Goal: Navigation & Orientation: Understand site structure

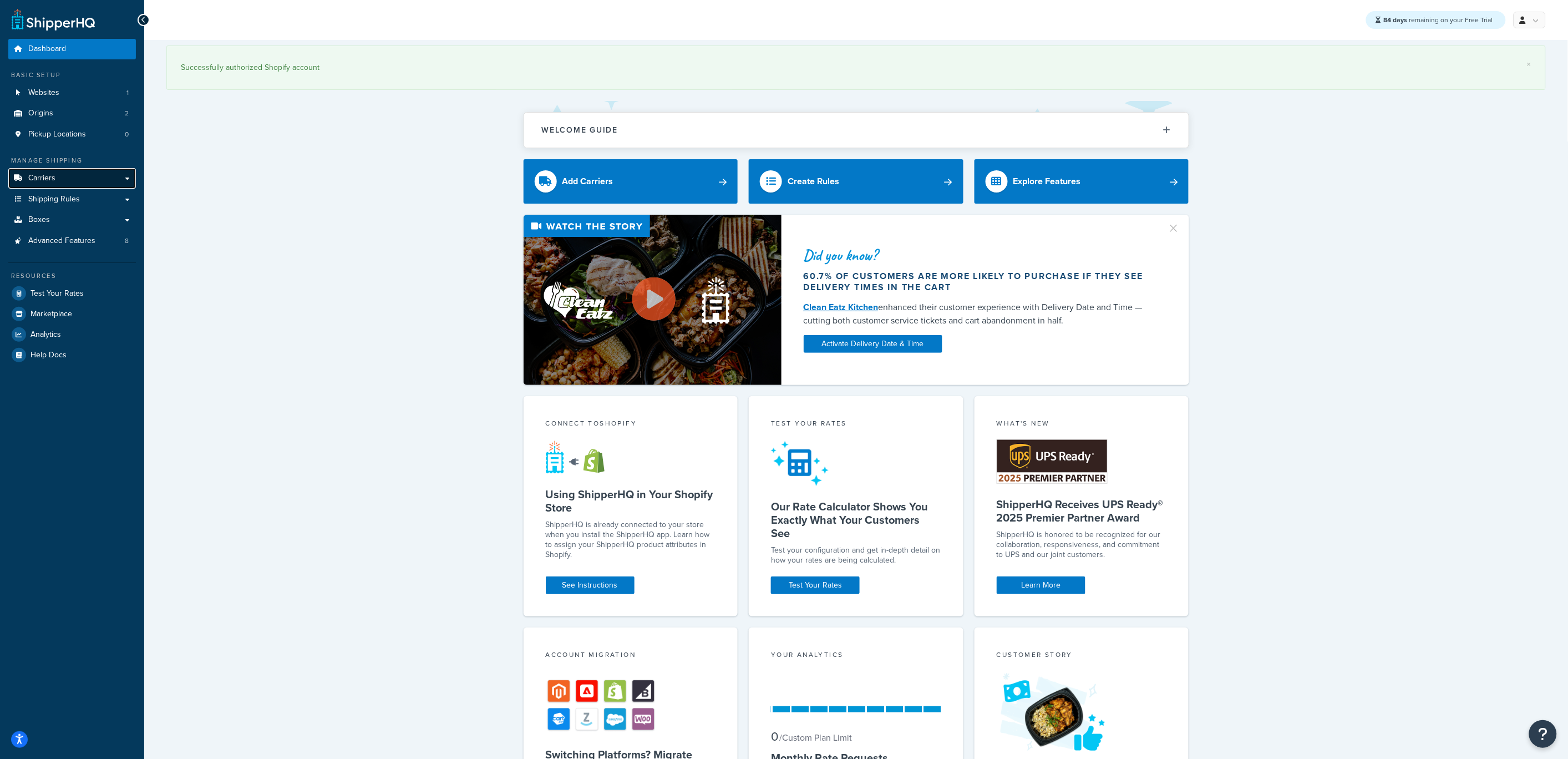
click at [52, 172] on link "Carriers" at bounding box center [72, 178] width 128 height 21
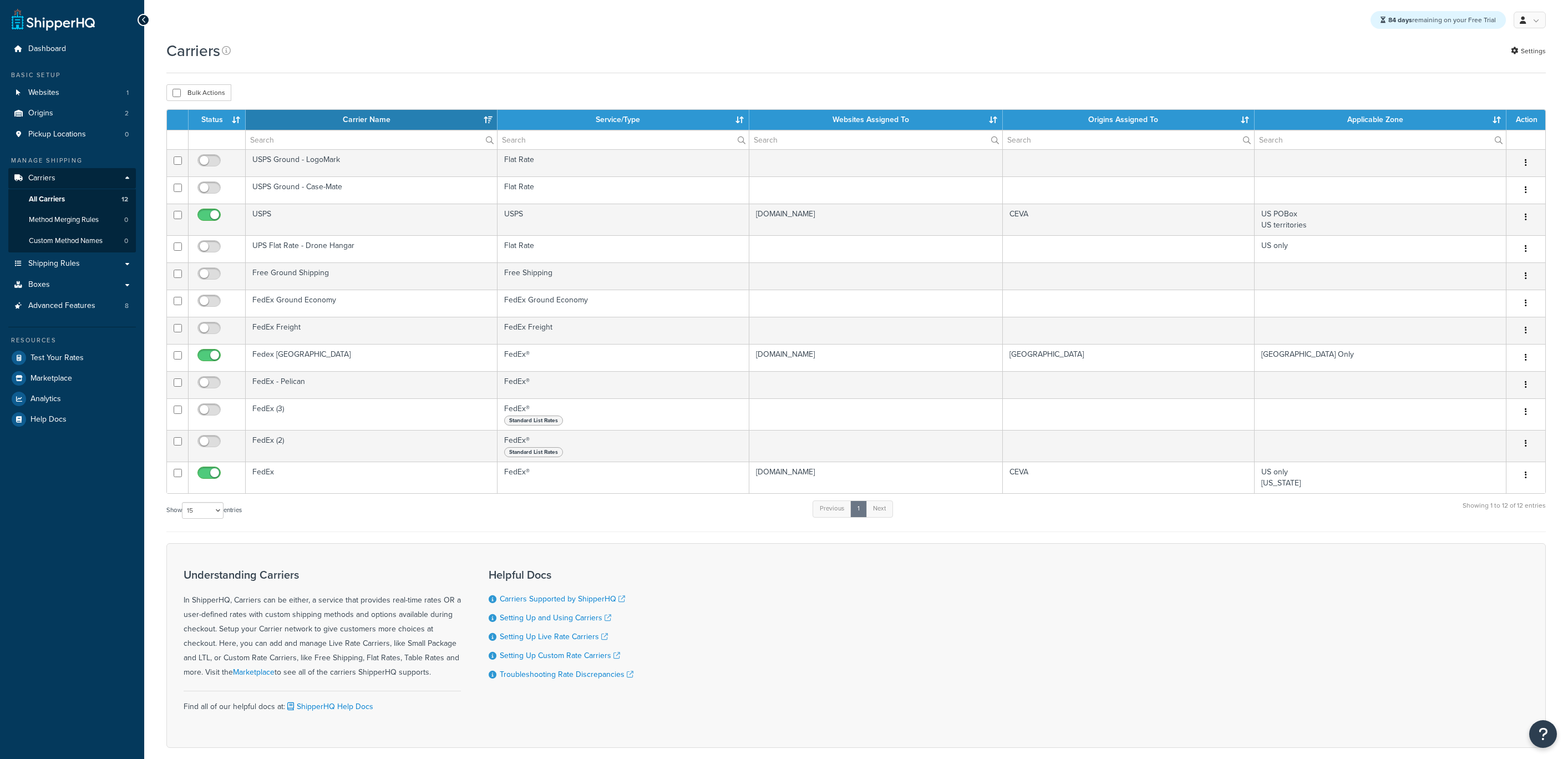
select select "15"
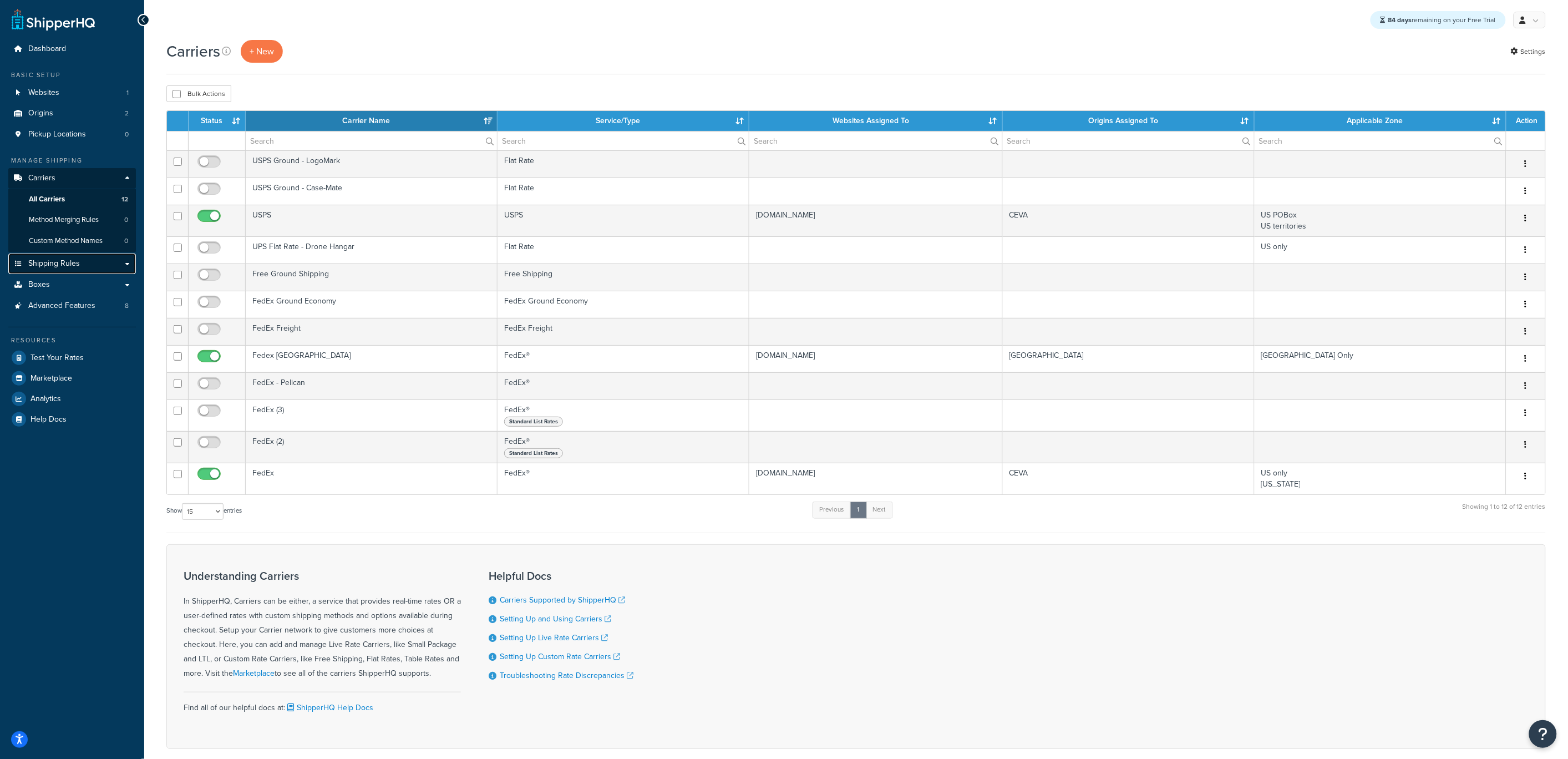
click at [61, 270] on link "Shipping Rules" at bounding box center [72, 264] width 128 height 21
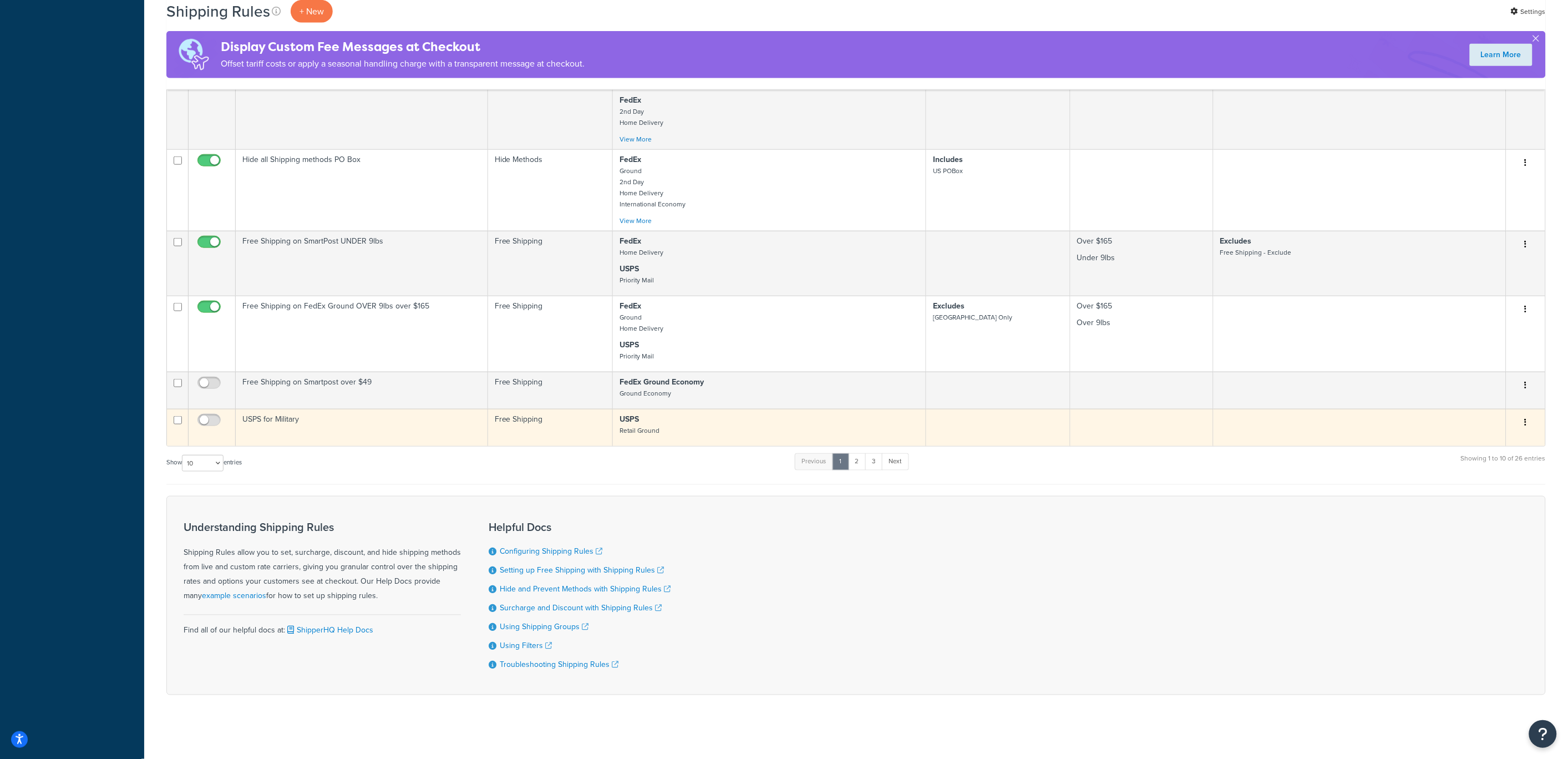
scroll to position [492, 0]
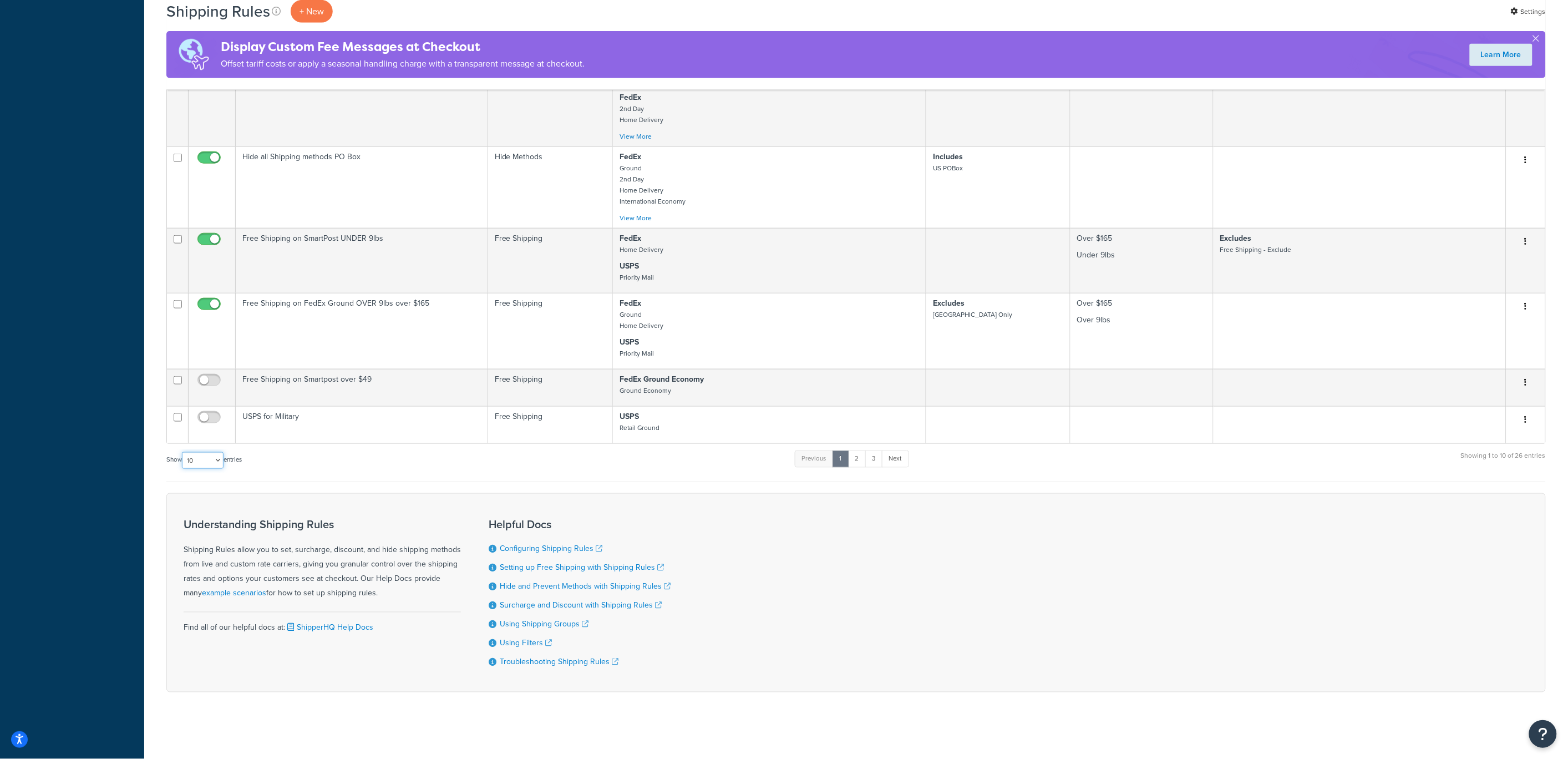
click at [198, 460] on select "10 15 25 50 100 1000" at bounding box center [203, 460] width 41 height 16
select select "50"
click at [183, 452] on select "10 15 25 50 100 1000" at bounding box center [203, 460] width 41 height 16
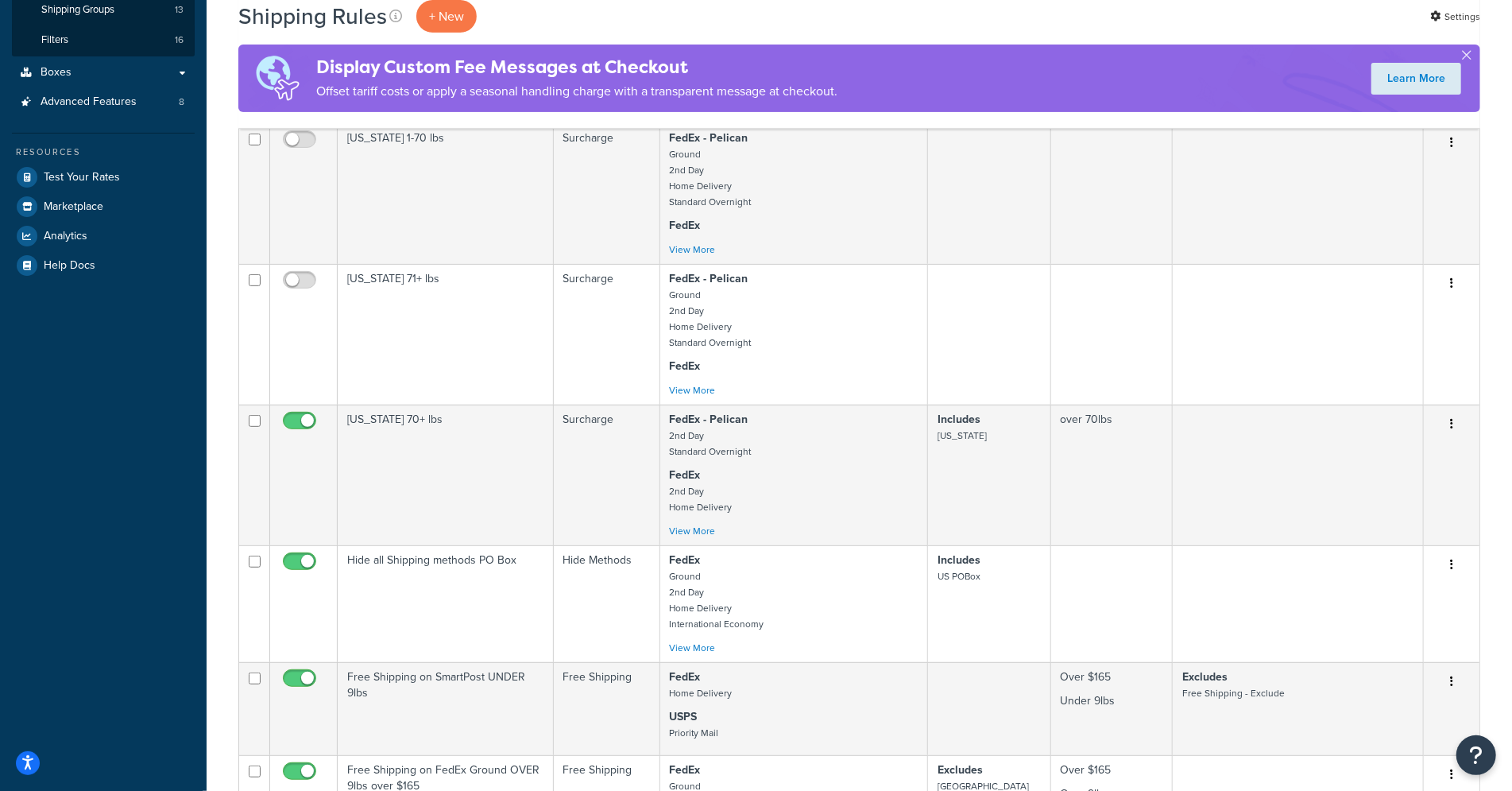
scroll to position [0, 0]
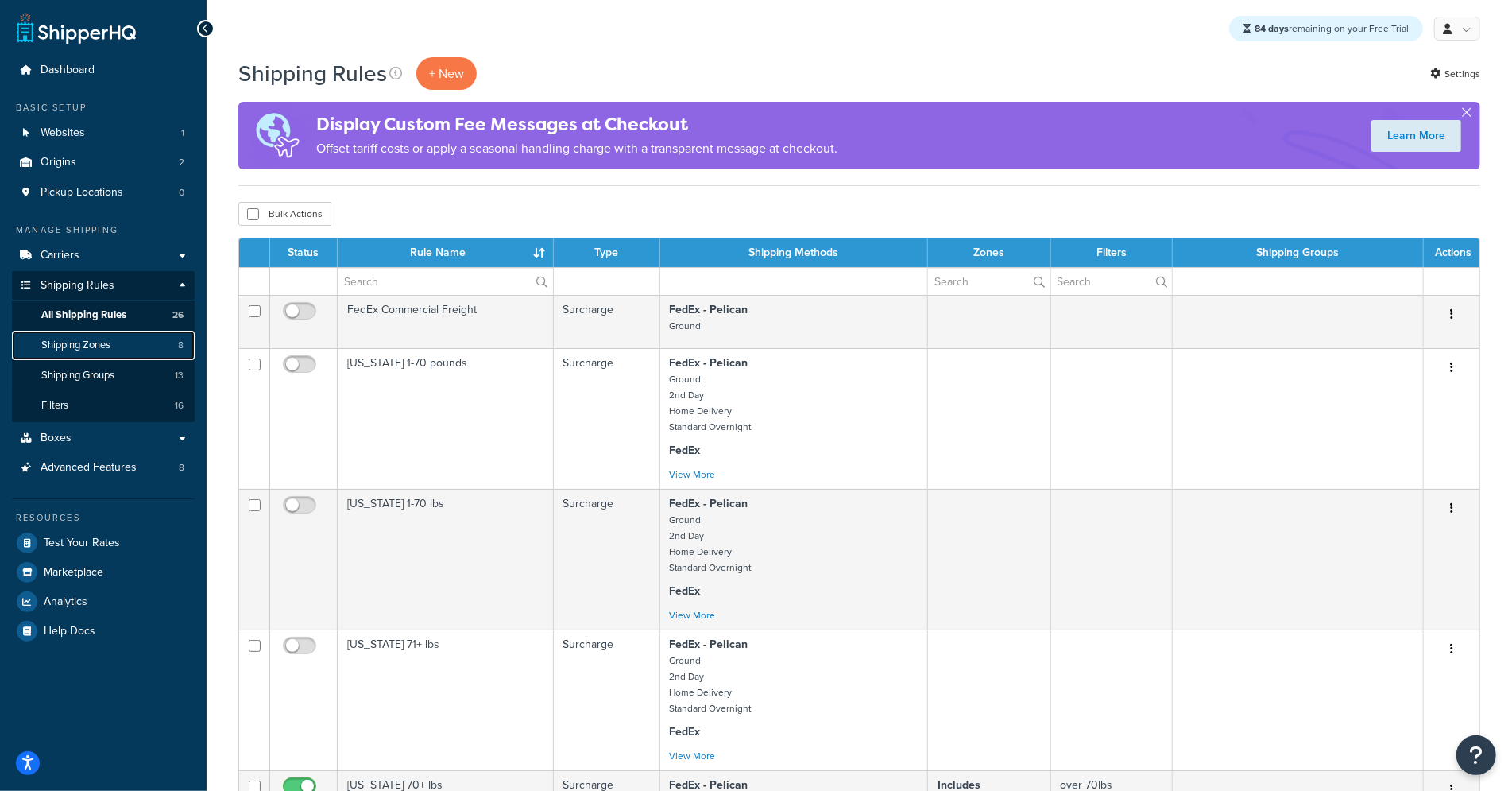
click at [94, 351] on span "Shipping Zones" at bounding box center [75, 344] width 69 height 13
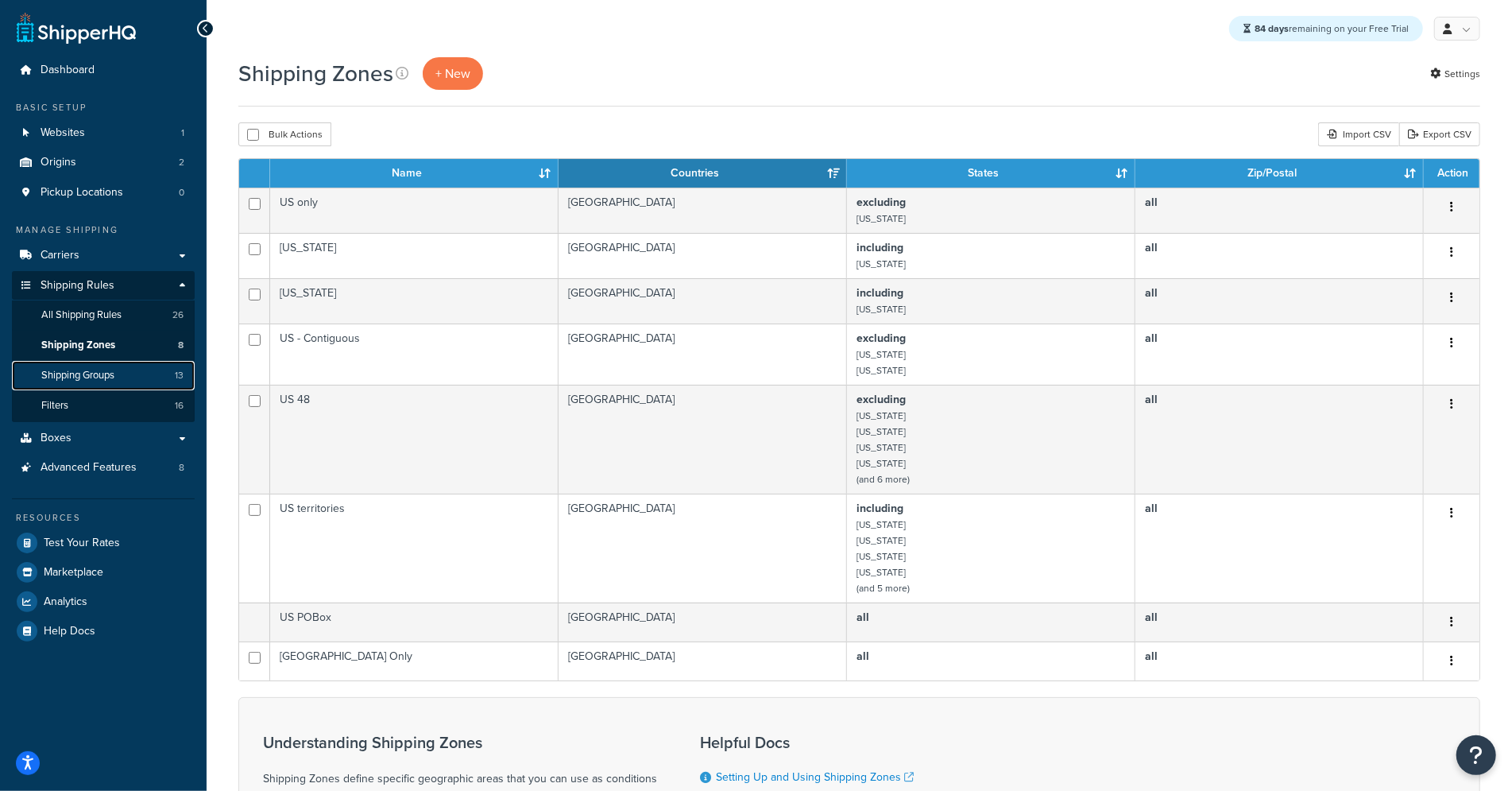
click at [81, 370] on span "Shipping Groups" at bounding box center [78, 375] width 73 height 13
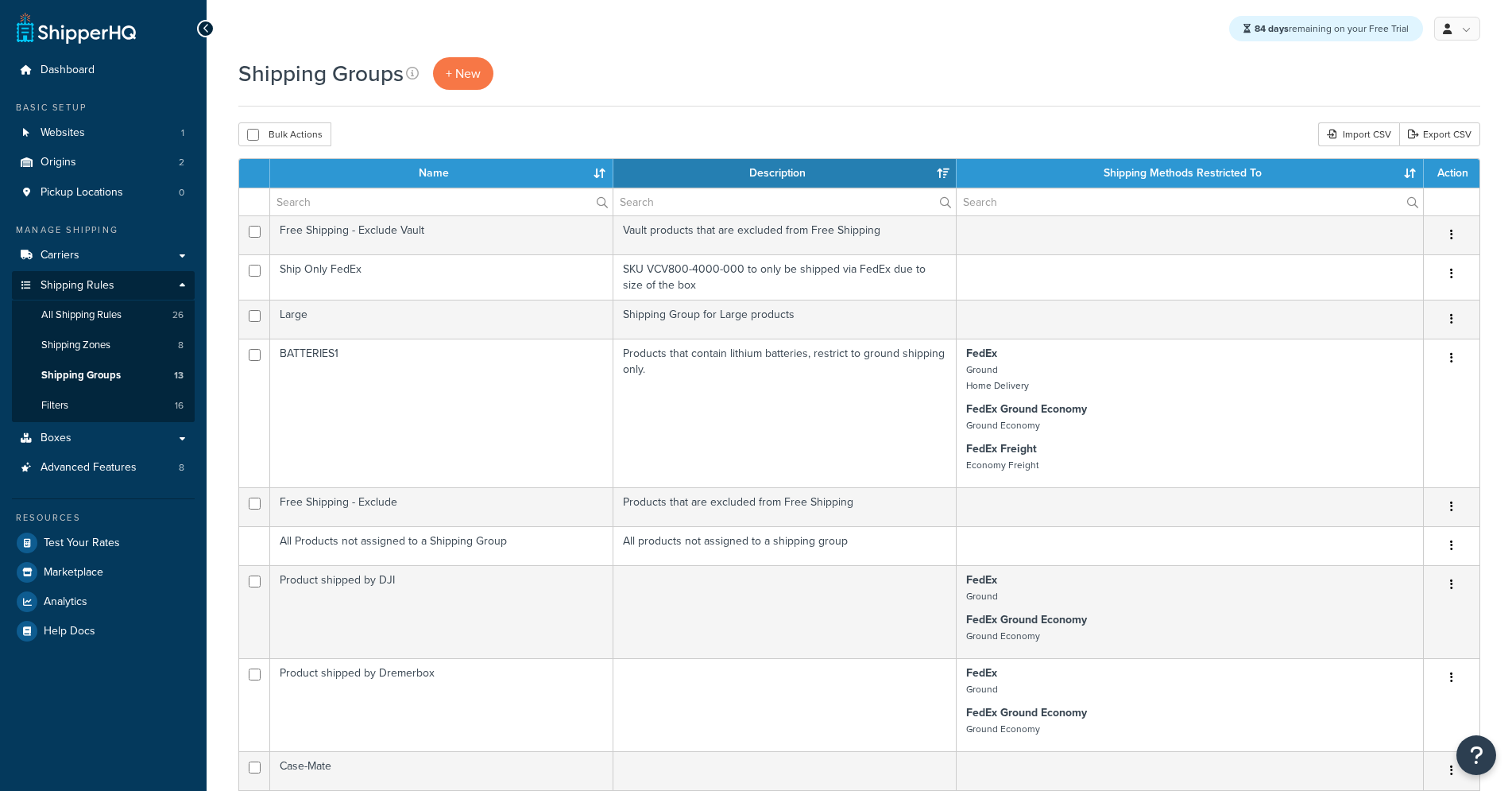
select select "15"
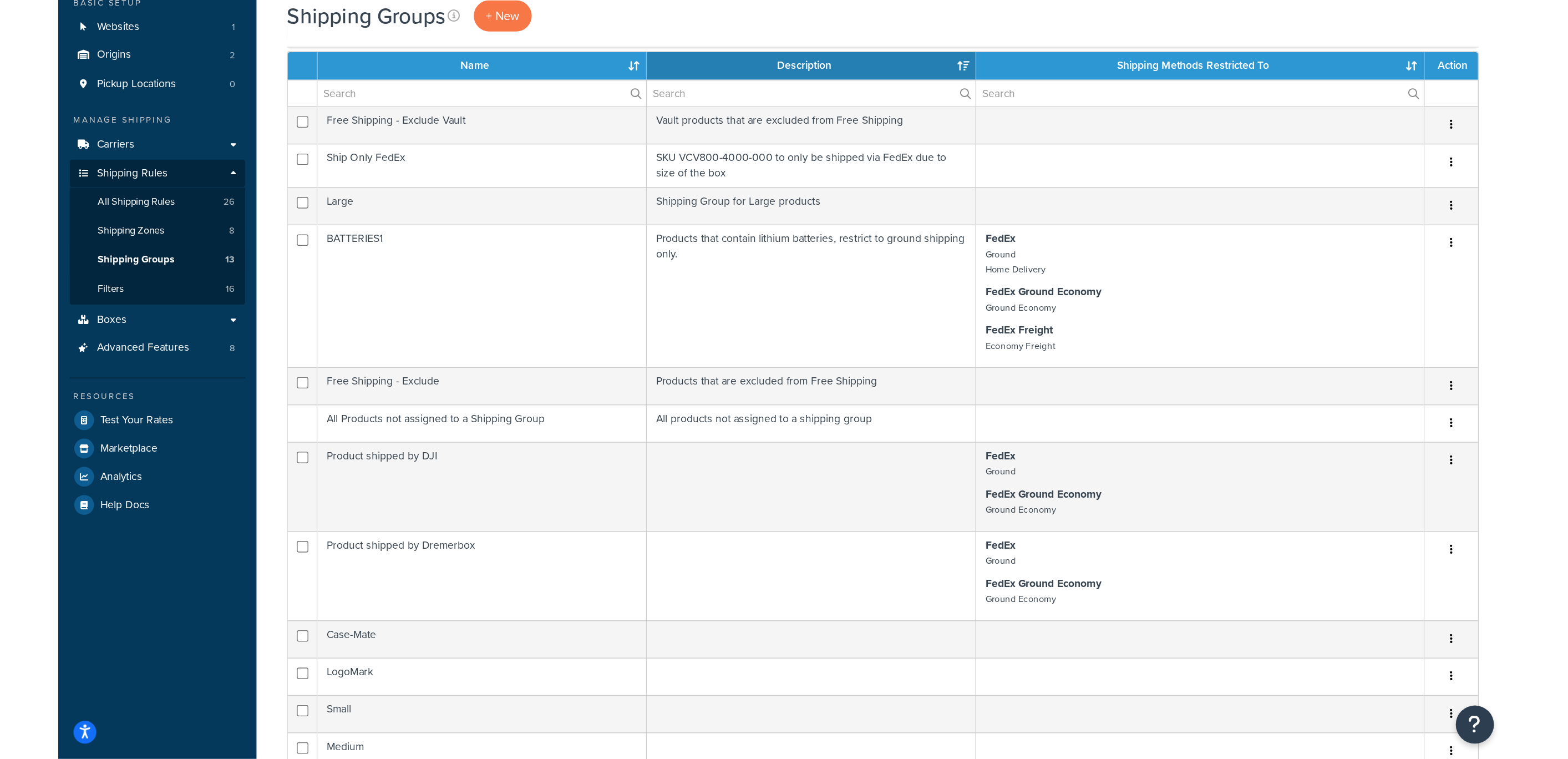
scroll to position [74, 0]
